Goal: Task Accomplishment & Management: Use online tool/utility

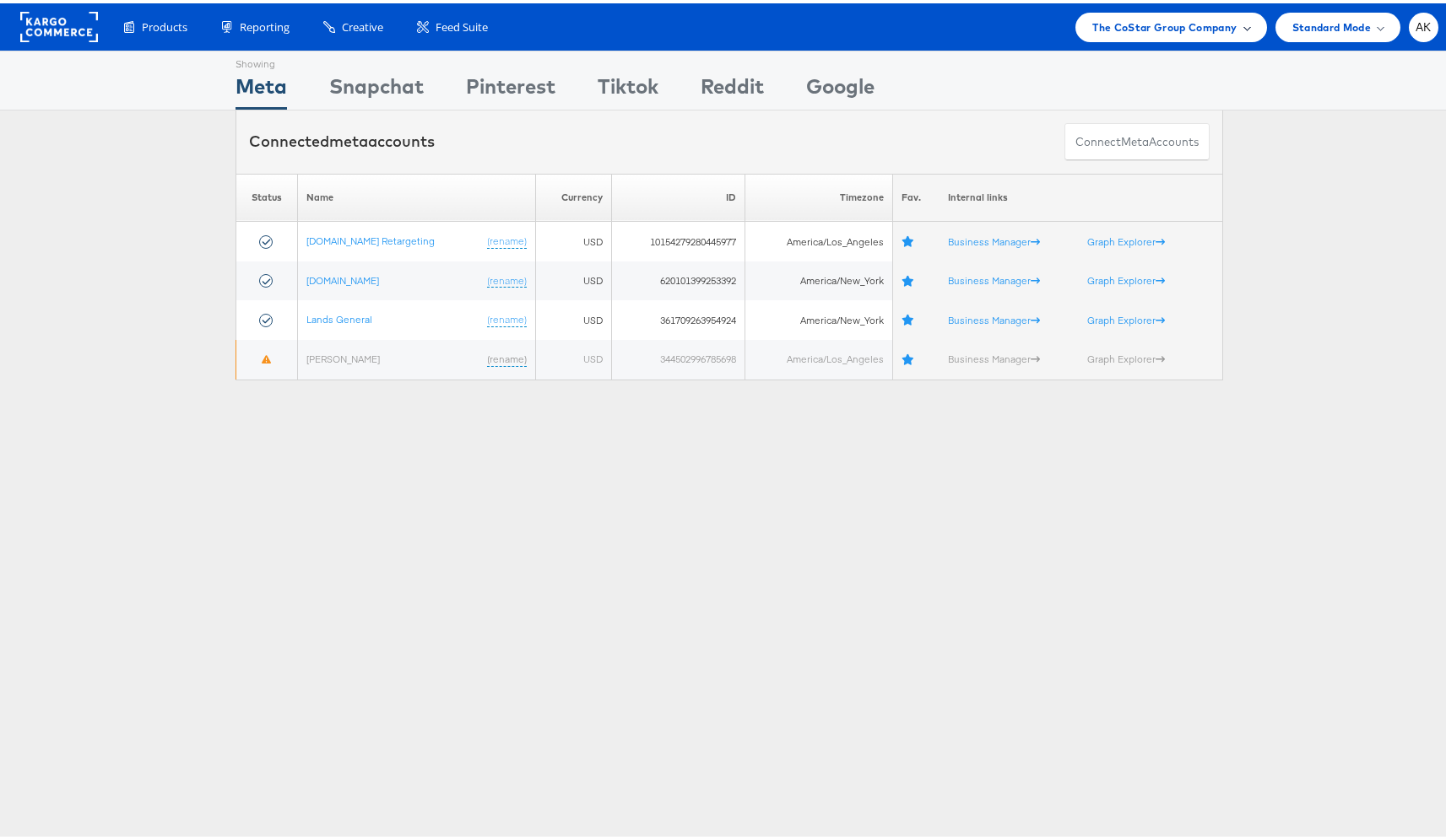
click at [1203, 27] on span "The CoStar Group Company" at bounding box center [1164, 24] width 144 height 18
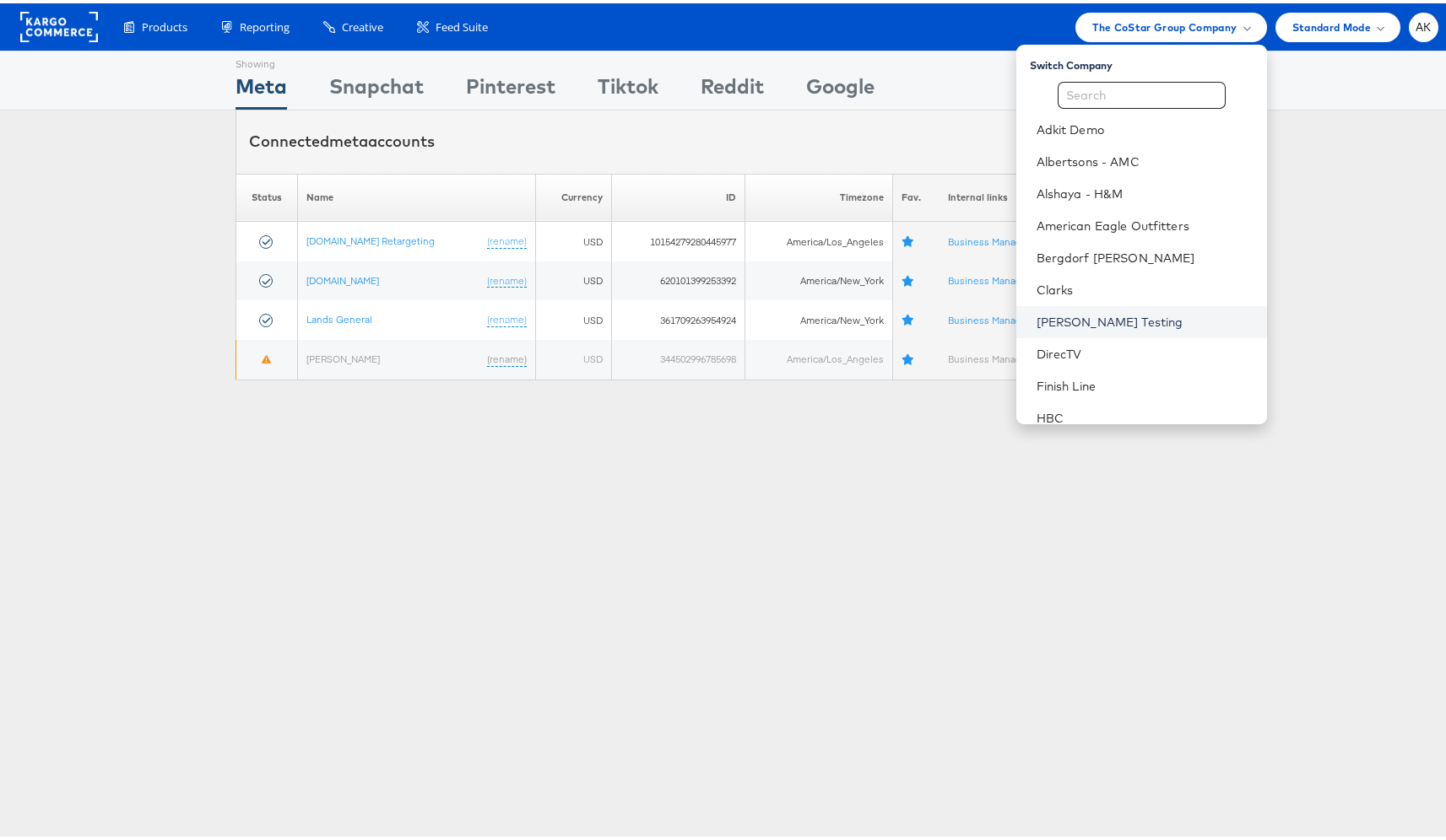
click at [1102, 312] on link "[PERSON_NAME] Testing" at bounding box center [1144, 319] width 217 height 17
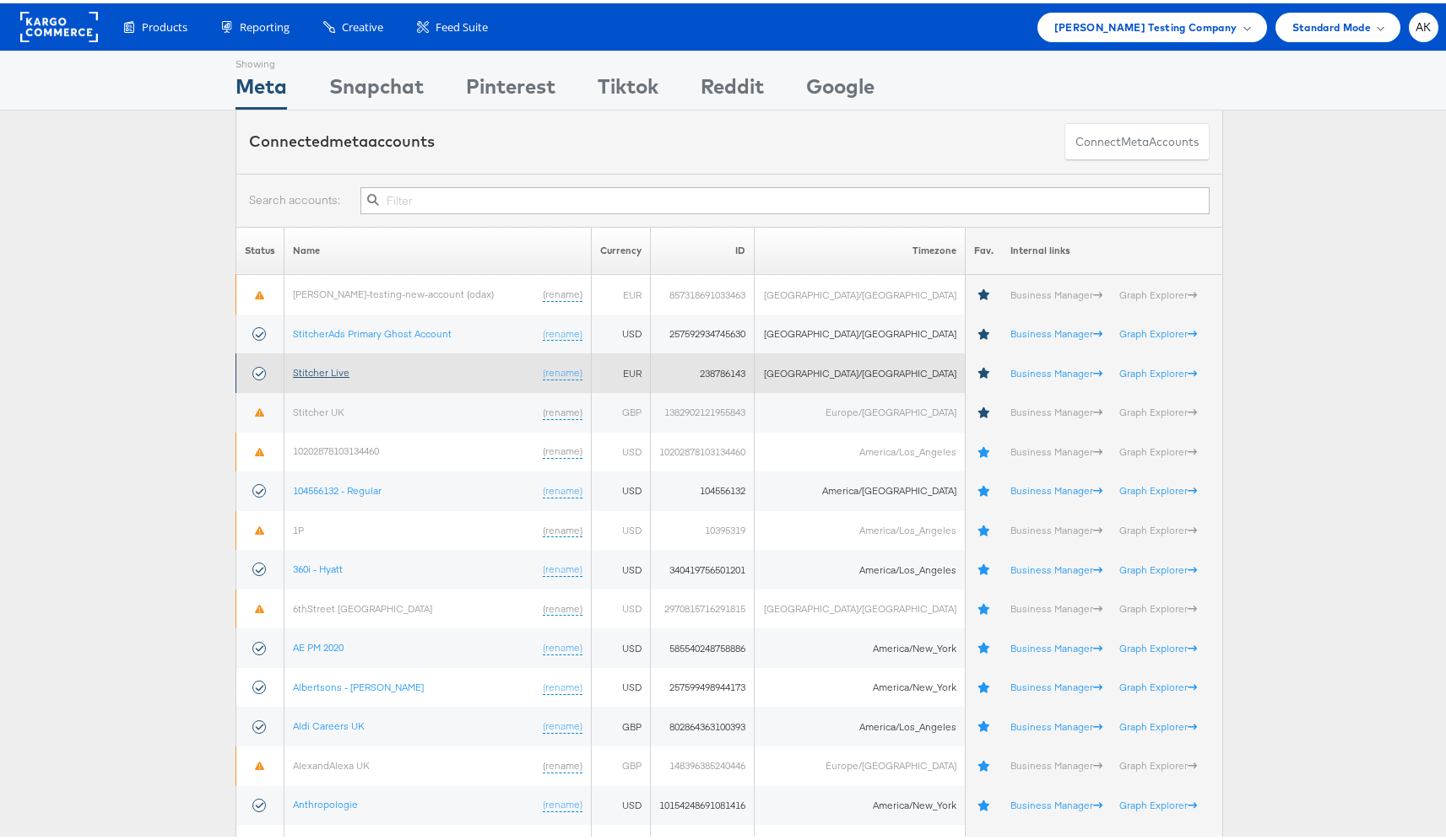
click at [299, 367] on link "Stitcher Live" at bounding box center [321, 369] width 57 height 13
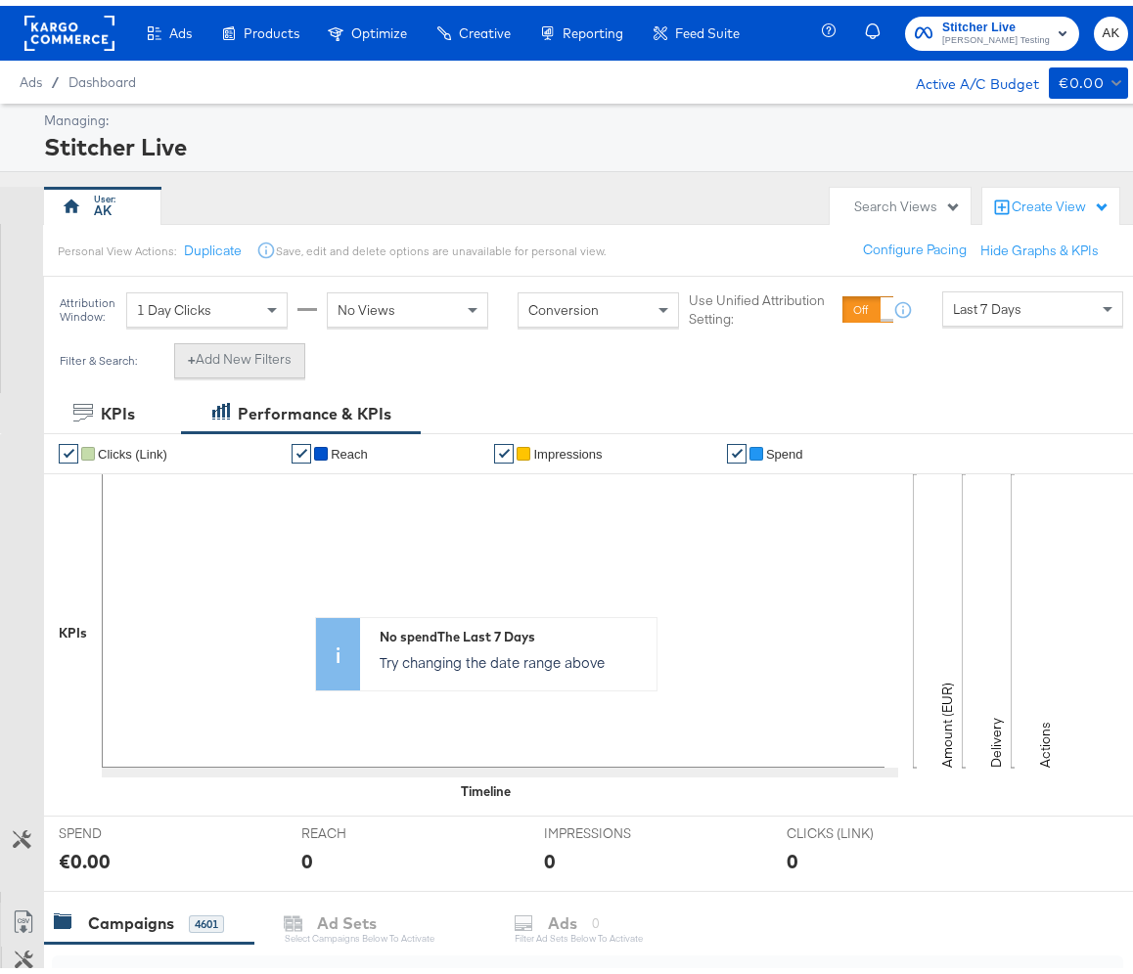
click at [227, 367] on button "+ Add New Filters" at bounding box center [239, 354] width 131 height 35
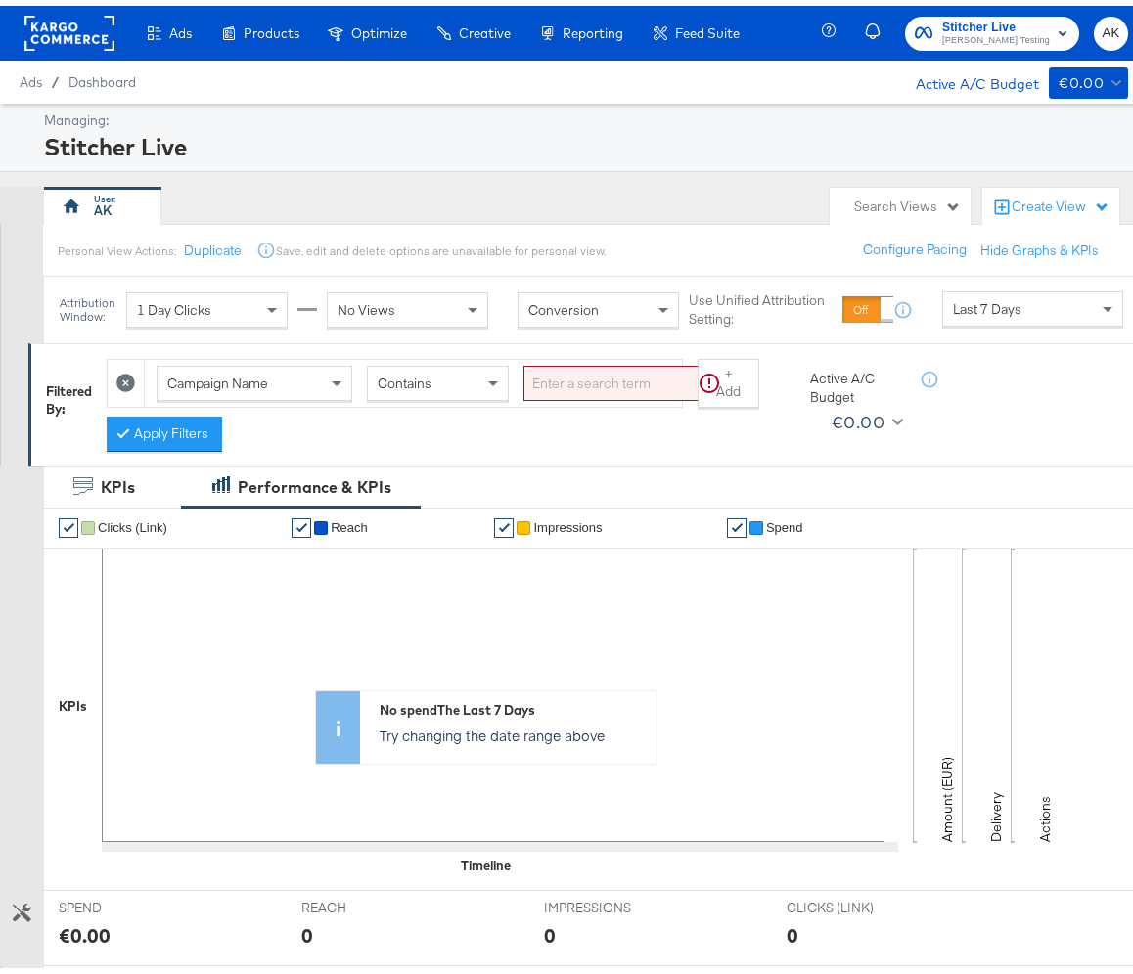
click at [242, 383] on span "Campaign Name" at bounding box center [217, 378] width 101 height 18
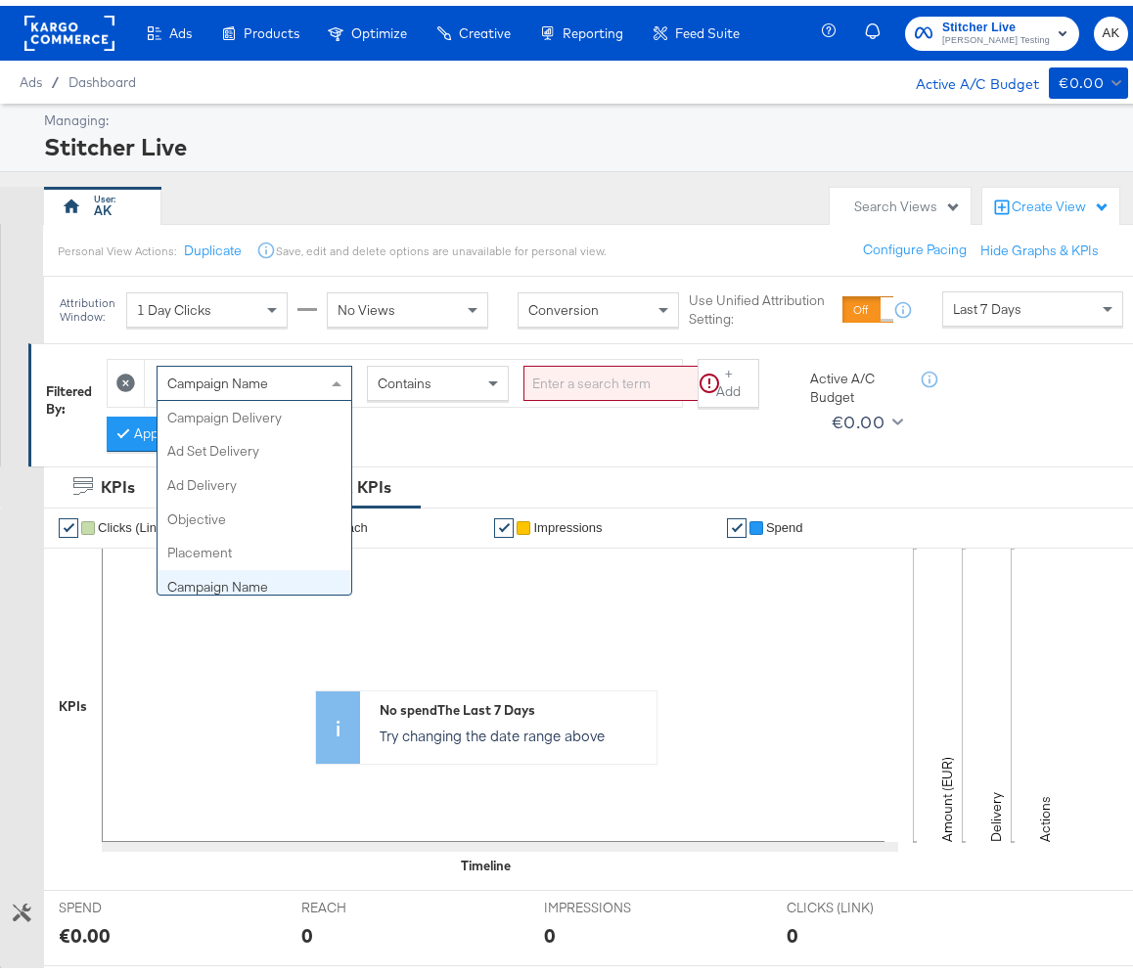
scroll to position [169, 0]
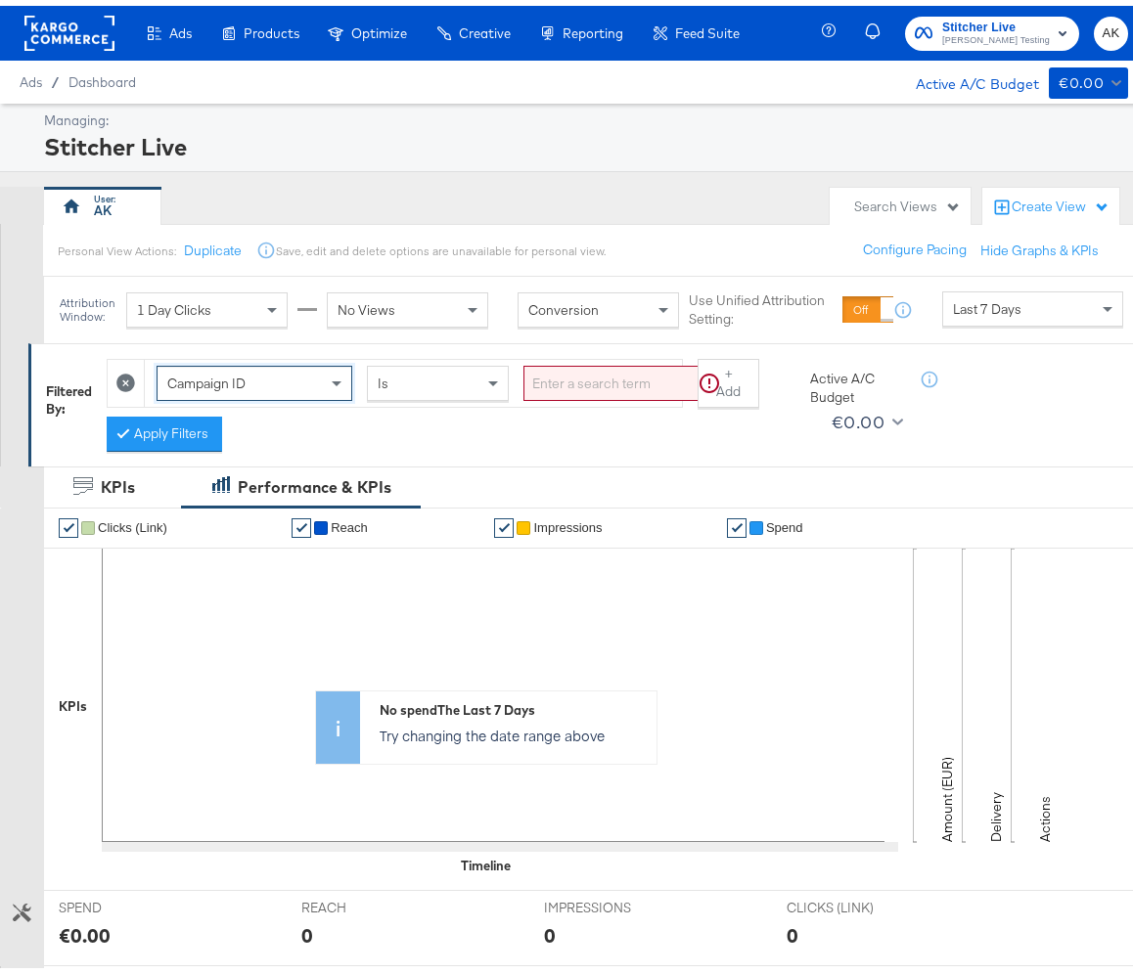
click at [523, 379] on input "search" at bounding box center [623, 378] width 201 height 36
click at [555, 382] on input "search" at bounding box center [623, 378] width 201 height 36
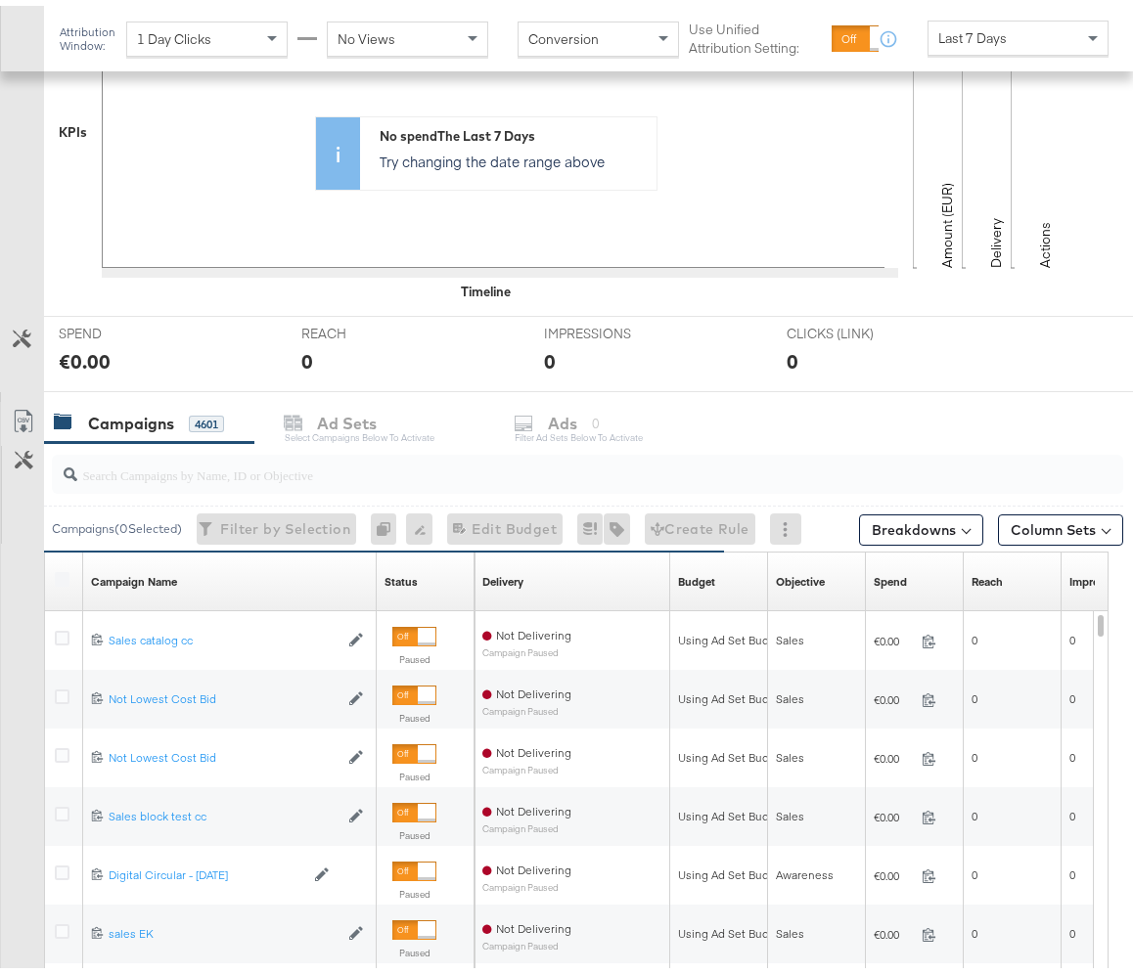
scroll to position [585, 0]
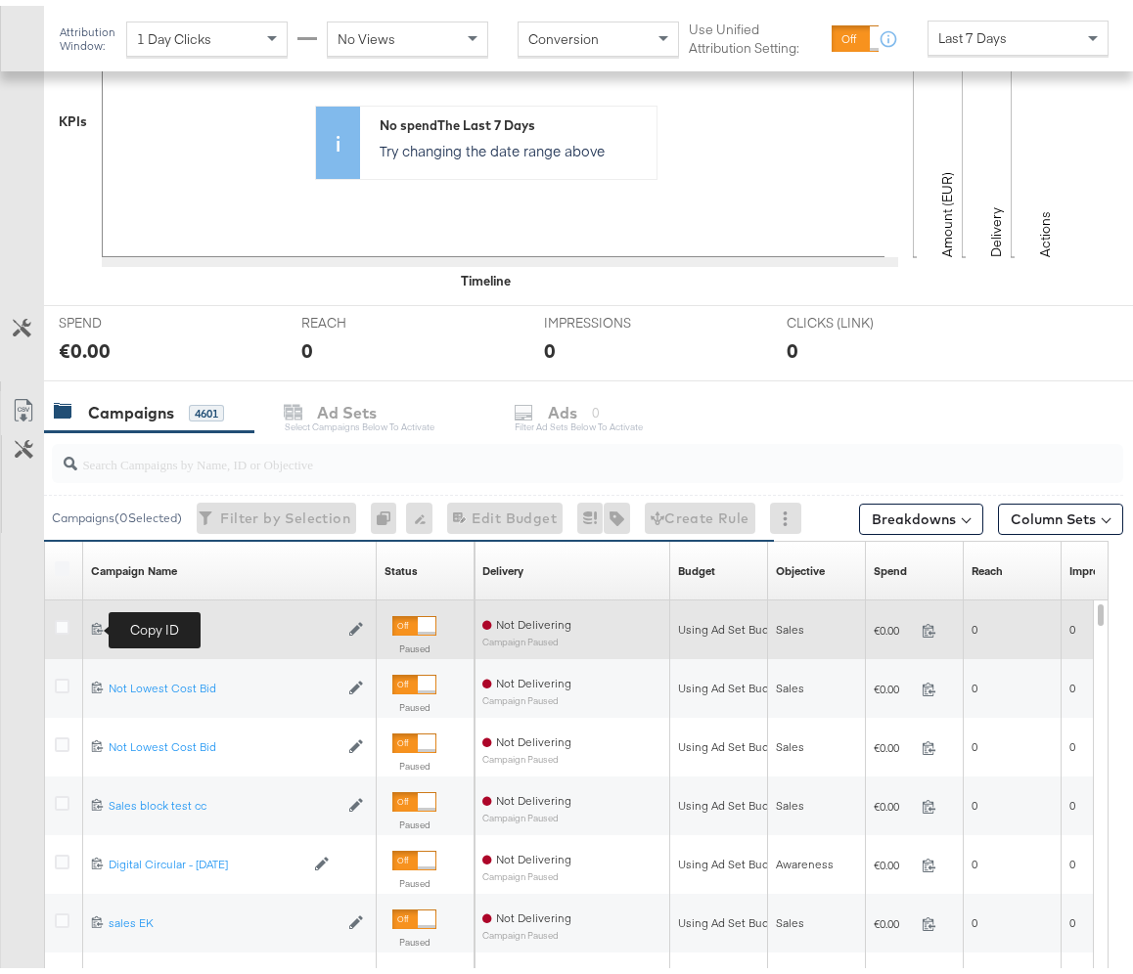
click at [94, 622] on icon at bounding box center [97, 622] width 13 height 13
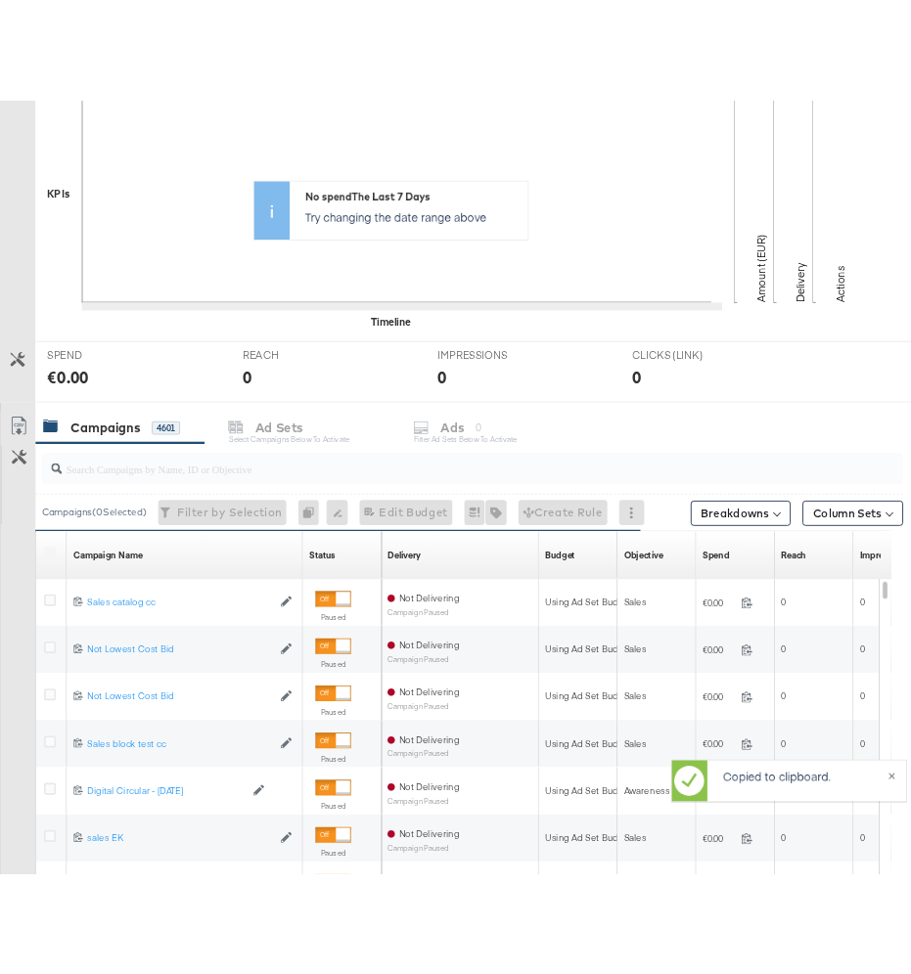
scroll to position [0, 0]
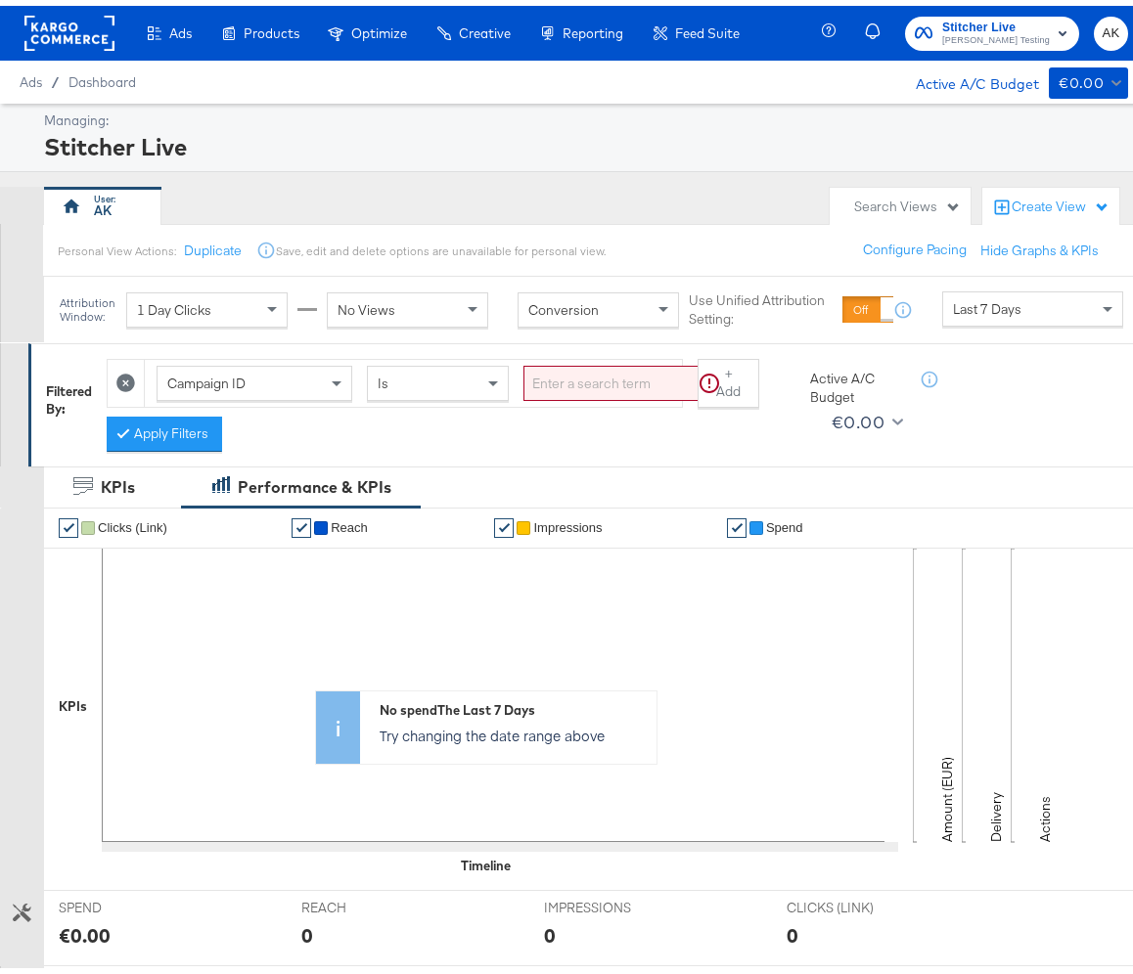
click at [541, 371] on input "search" at bounding box center [623, 378] width 201 height 36
paste input "6860362697365"
type input "6860362697365"
click at [164, 429] on button "Apply Filters" at bounding box center [164, 428] width 115 height 35
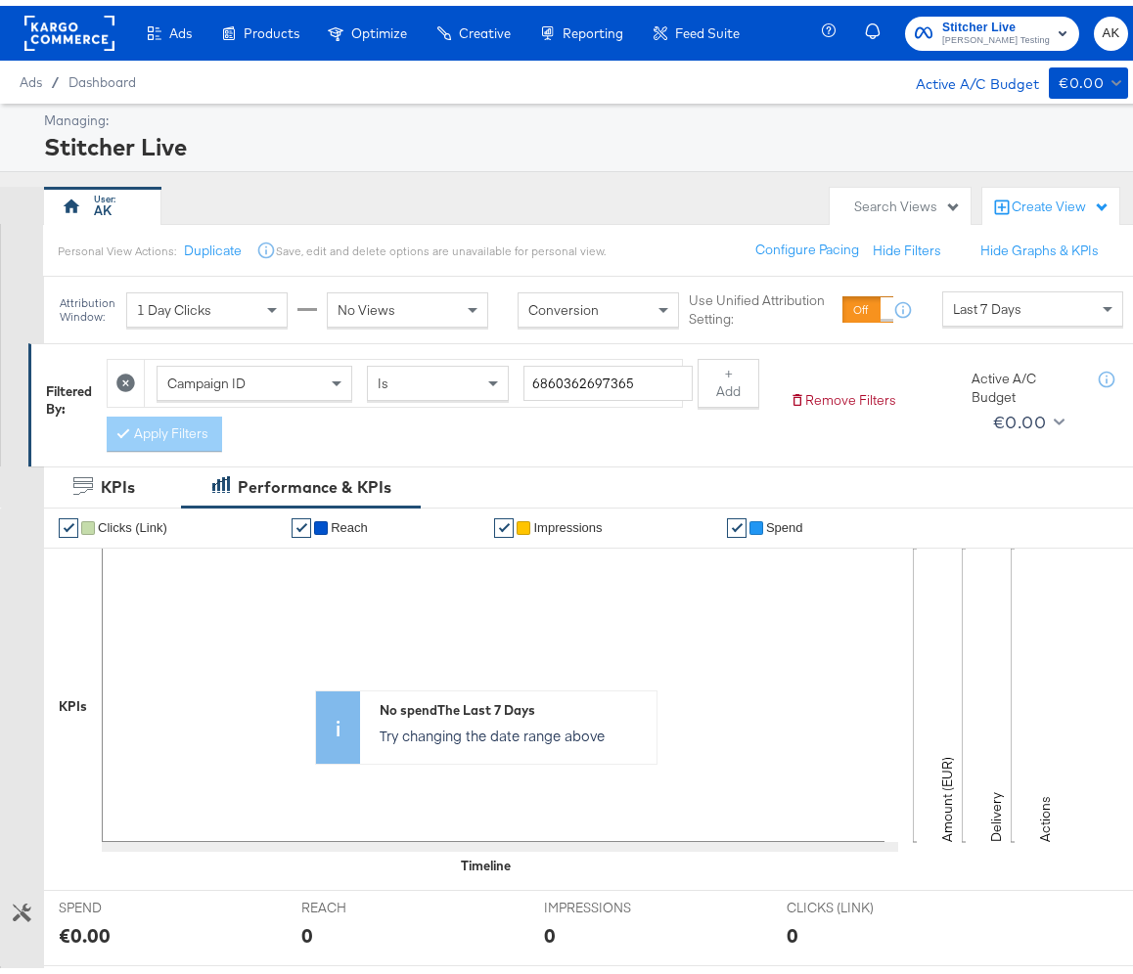
click at [419, 365] on div "Is" at bounding box center [438, 377] width 140 height 33
click at [425, 356] on div "Campaign ID Is Is Is Not 6860362697365" at bounding box center [413, 378] width 537 height 48
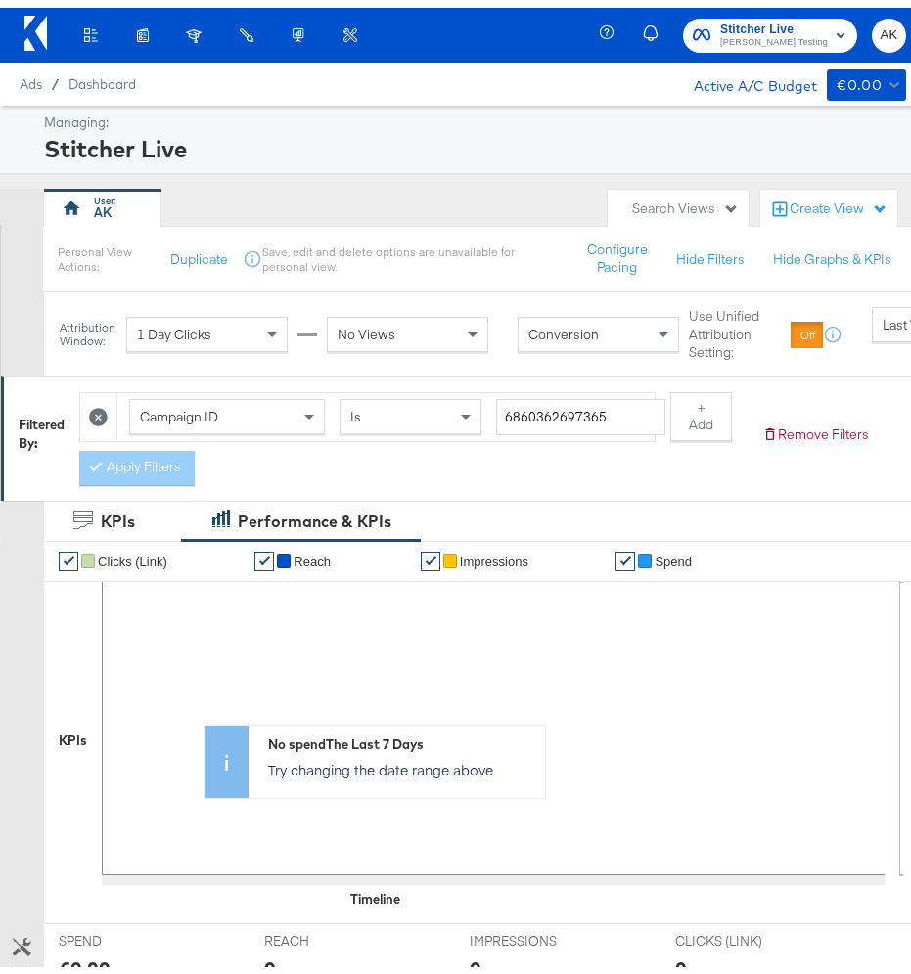
scroll to position [499, 0]
